Goal: Task Accomplishment & Management: Manage account settings

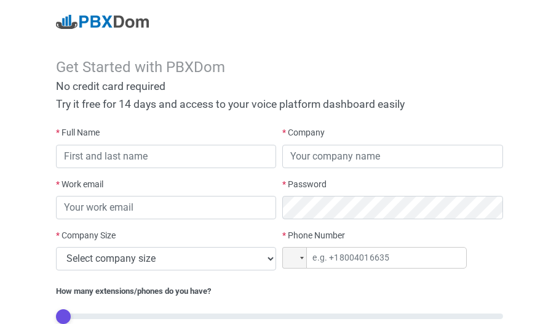
scroll to position [128, 0]
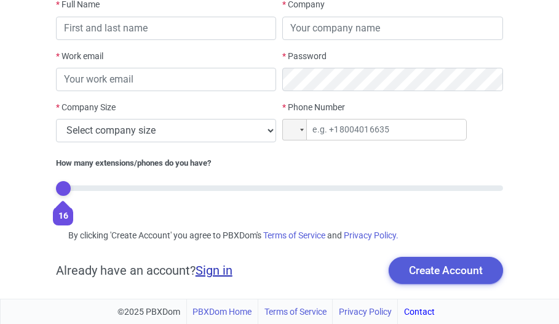
click at [219, 270] on link "Sign in" at bounding box center [214, 270] width 37 height 15
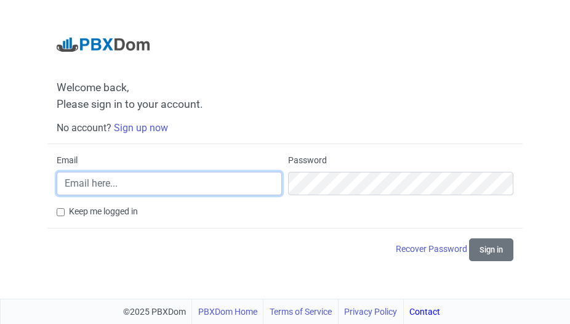
click at [106, 190] on input "Email" at bounding box center [169, 183] width 225 height 23
type input "[EMAIL_ADDRESS][DOMAIN_NAME]"
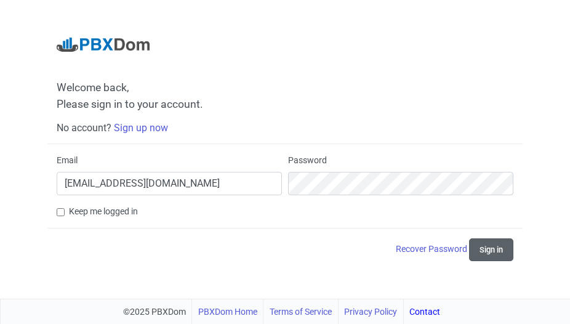
click at [498, 247] on button "Sign in" at bounding box center [491, 249] width 44 height 23
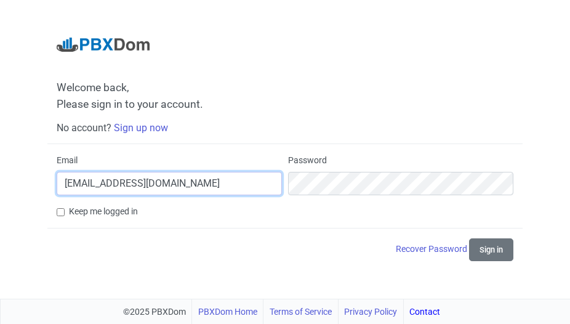
drag, startPoint x: 202, startPoint y: 184, endPoint x: -24, endPoint y: 191, distance: 225.9
click at [57, 191] on input "[EMAIL_ADDRESS][DOMAIN_NAME]" at bounding box center [169, 183] width 225 height 23
type input "[EMAIL_ADDRESS][DOMAIN_NAME]"
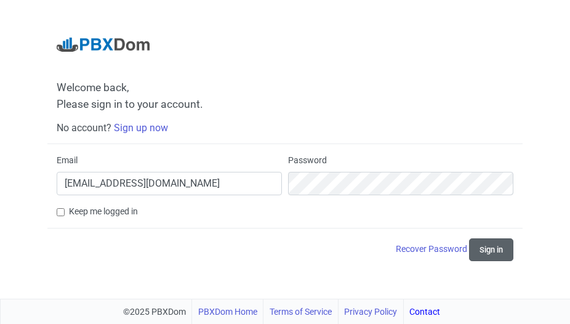
click at [495, 248] on button "Sign in" at bounding box center [491, 249] width 44 height 23
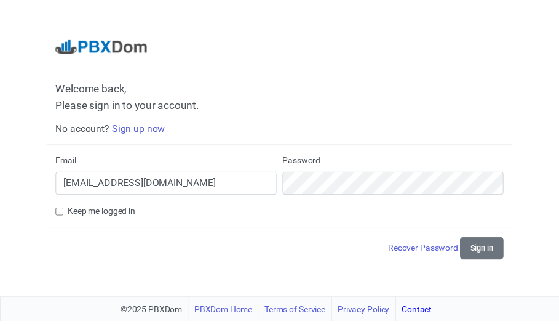
scroll to position [128, 0]
